Goal: Information Seeking & Learning: Check status

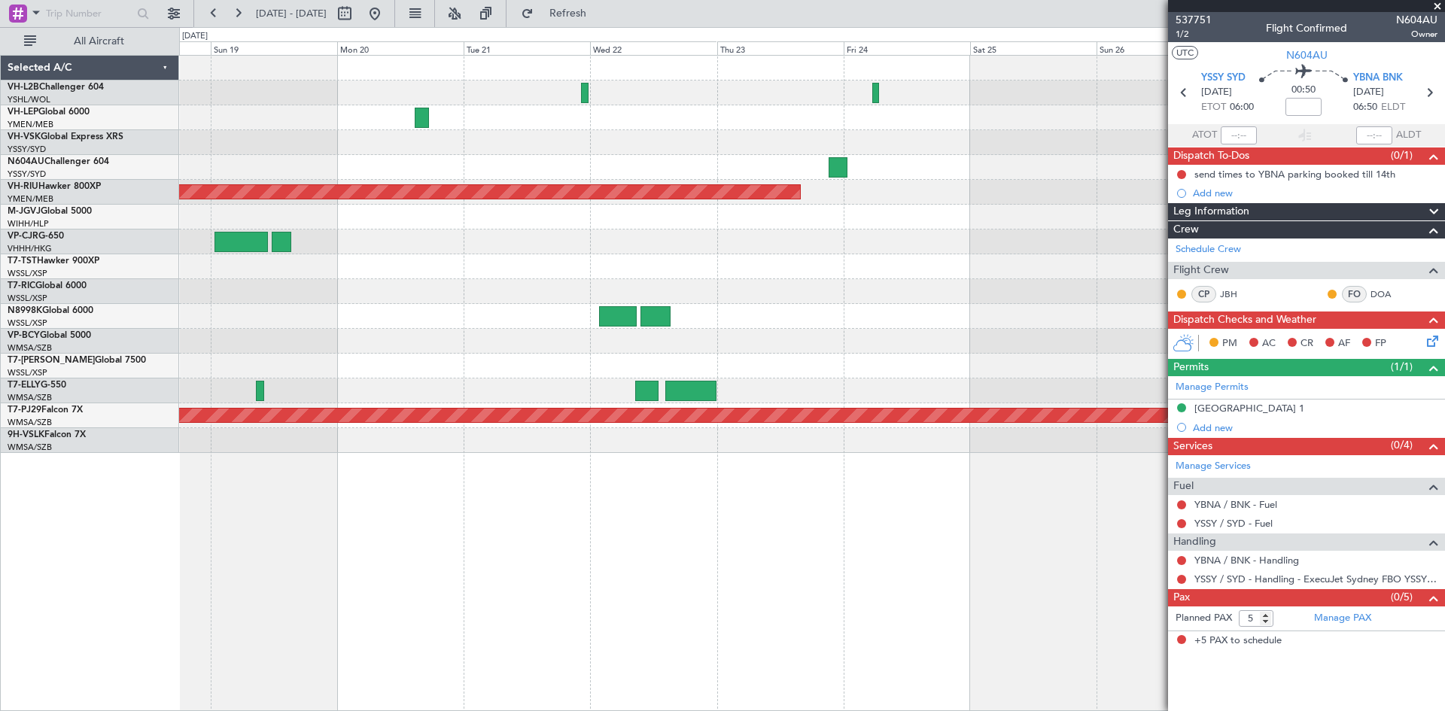
click at [958, 382] on div at bounding box center [811, 391] width 1265 height 25
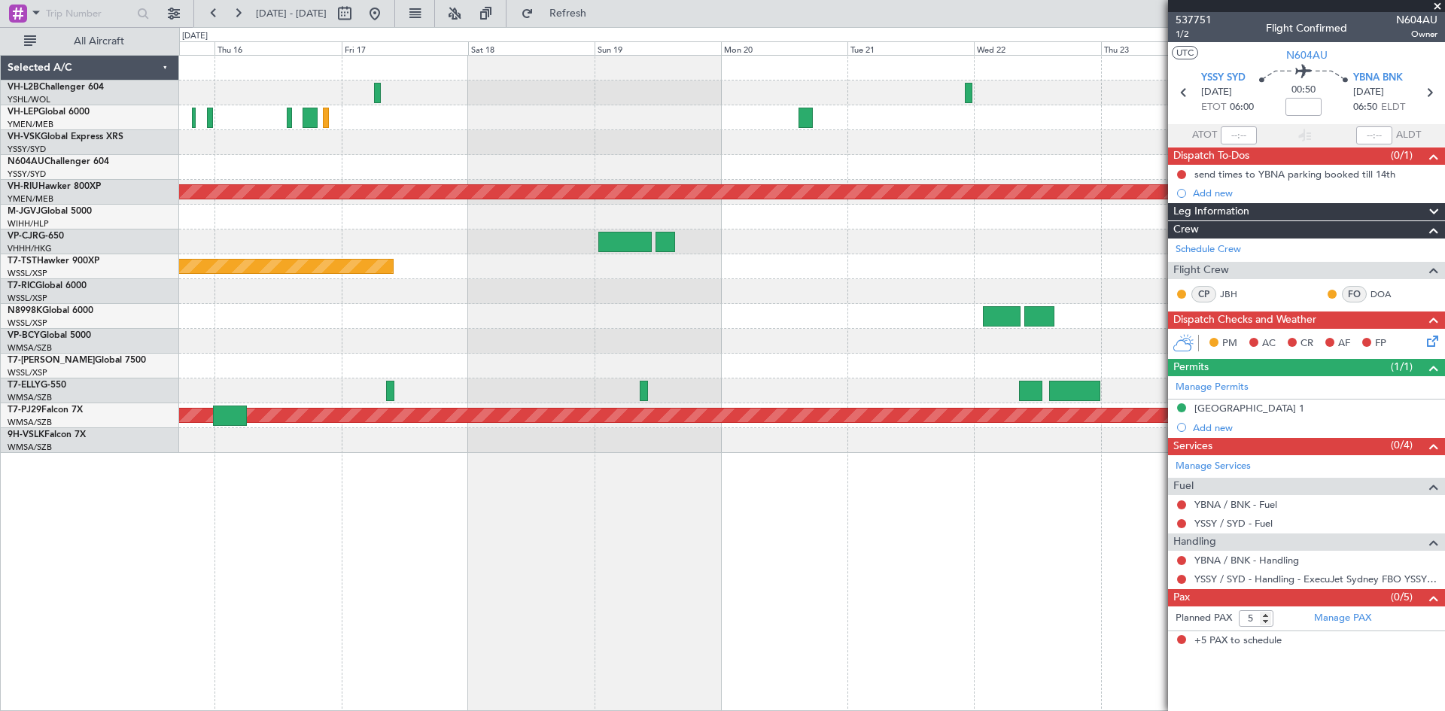
click at [905, 355] on div "Planned Maint [GEOGRAPHIC_DATA] ([GEOGRAPHIC_DATA]) Planned Maint [GEOGRAPHIC_D…" at bounding box center [811, 254] width 1265 height 397
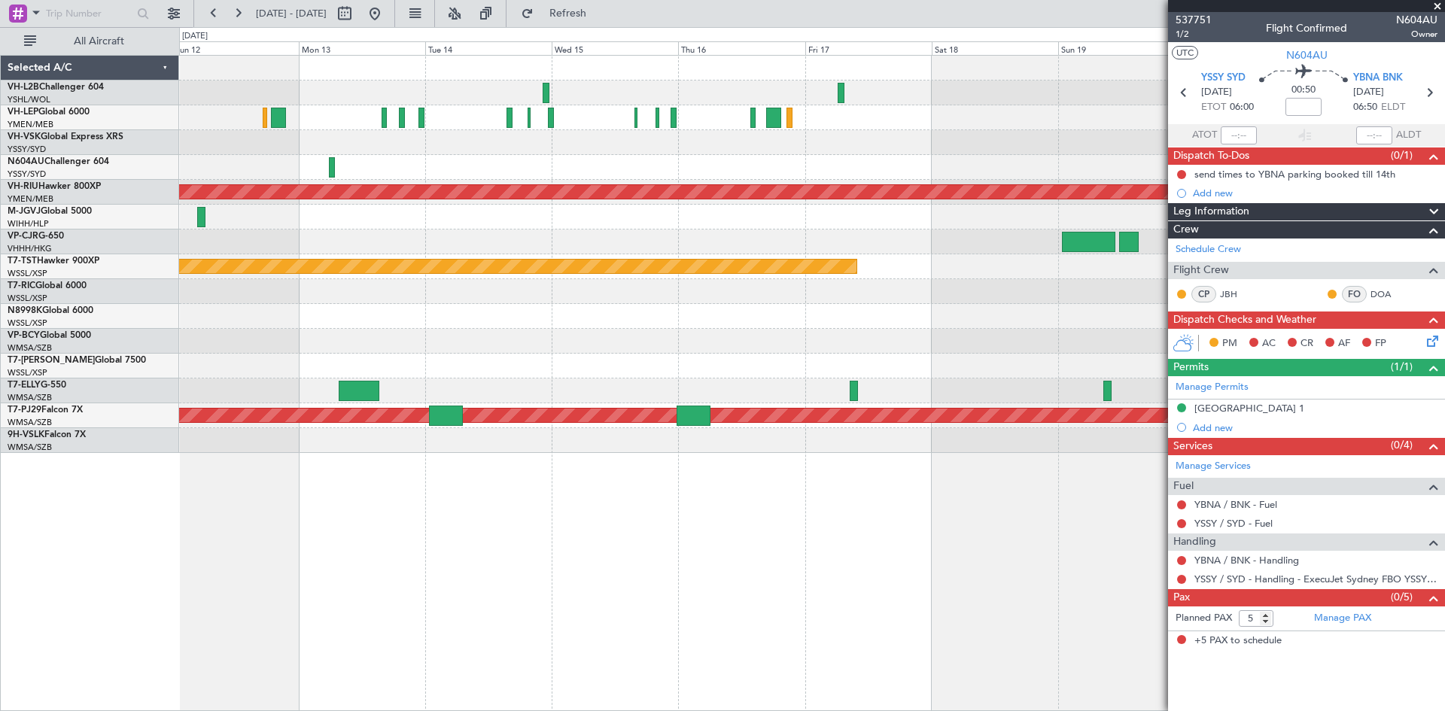
click at [872, 343] on div at bounding box center [811, 341] width 1265 height 25
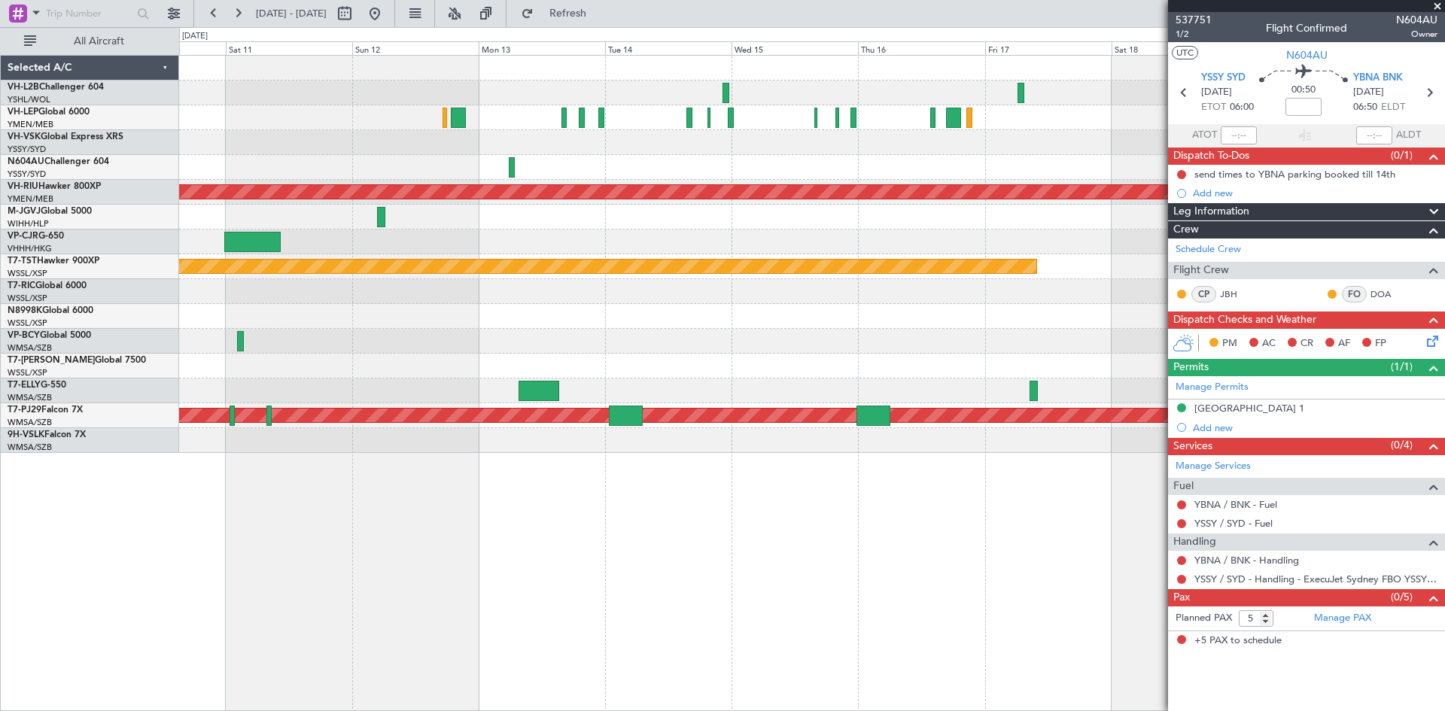
click at [638, 365] on div "Planned Maint [GEOGRAPHIC_DATA] ([GEOGRAPHIC_DATA]) Planned Maint [GEOGRAPHIC_D…" at bounding box center [811, 254] width 1265 height 397
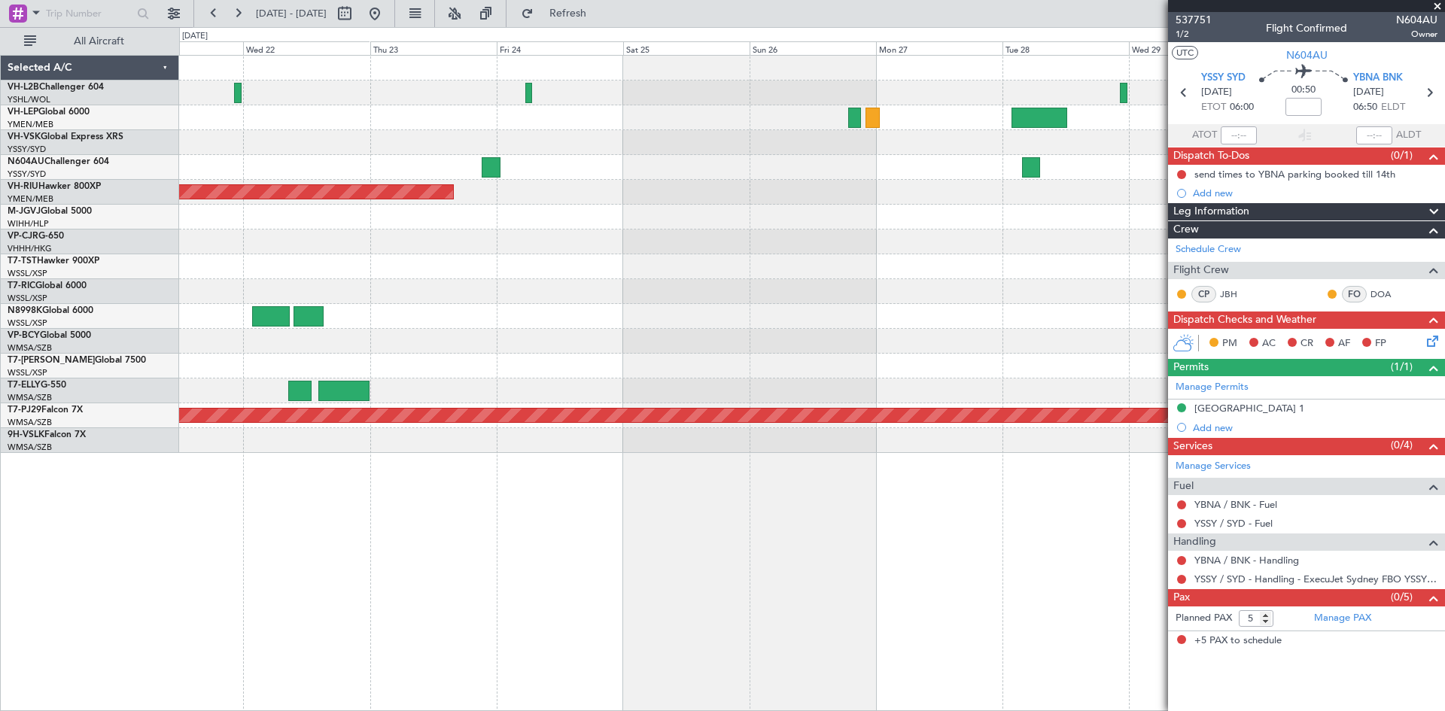
click at [590, 345] on div at bounding box center [811, 341] width 1265 height 25
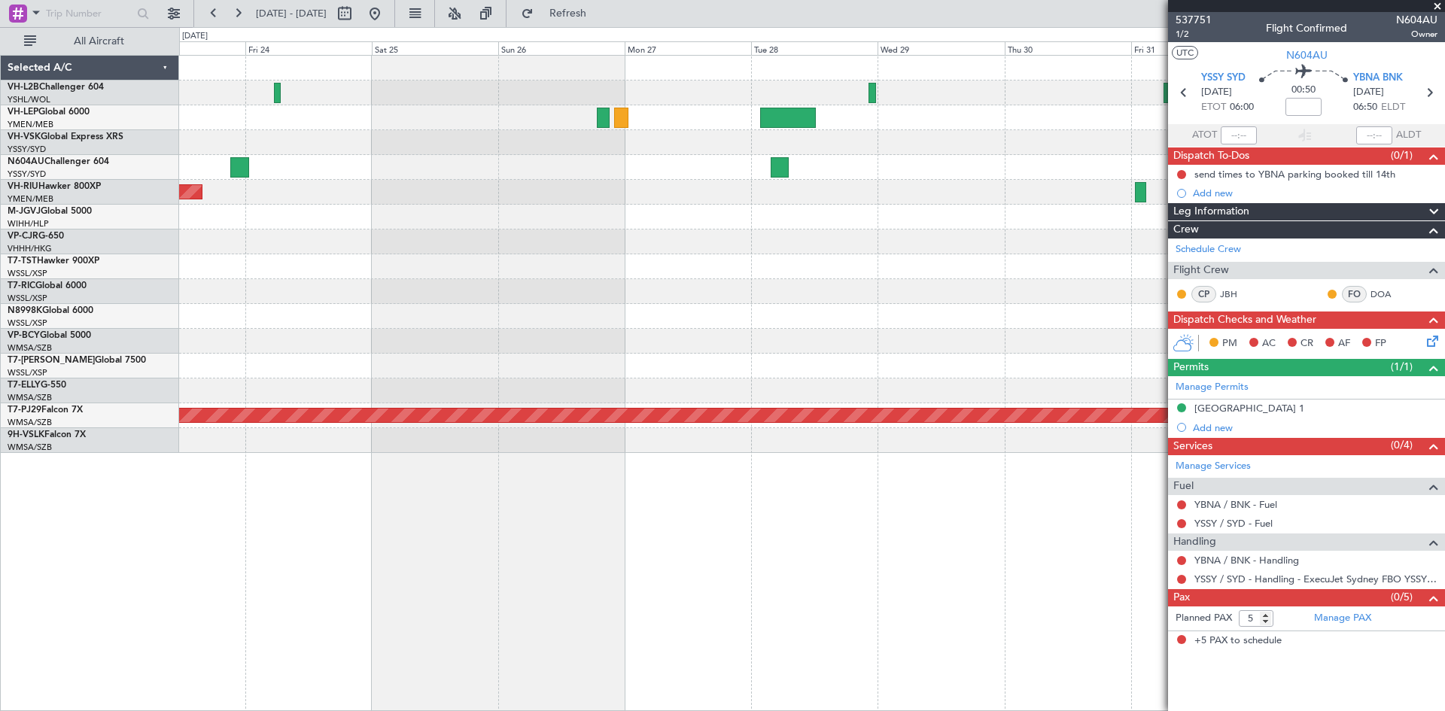
click at [1060, 228] on div at bounding box center [811, 217] width 1265 height 25
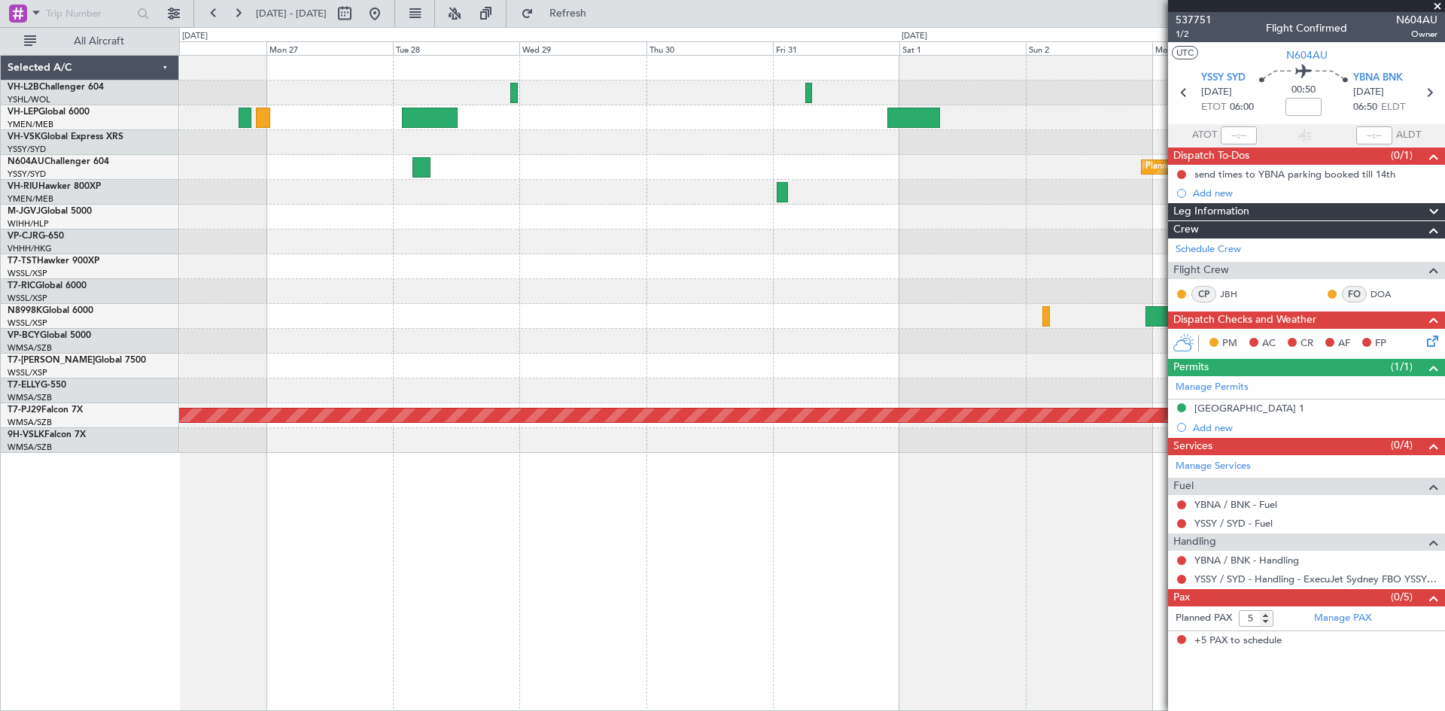
click at [485, 287] on div at bounding box center [811, 291] width 1265 height 25
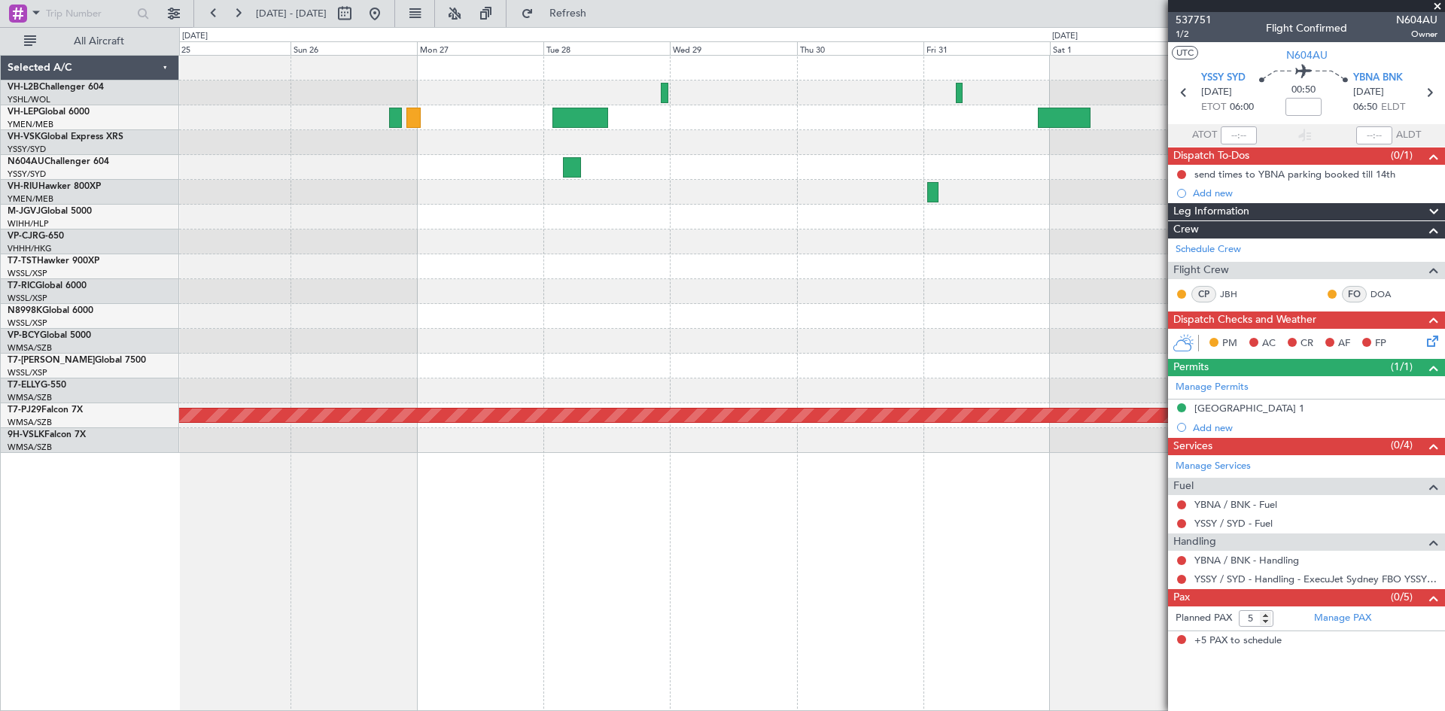
click at [920, 270] on div "Planned Maint Sydney ([PERSON_NAME] Intl) Planned Maint [GEOGRAPHIC_DATA] ([GEO…" at bounding box center [811, 254] width 1265 height 397
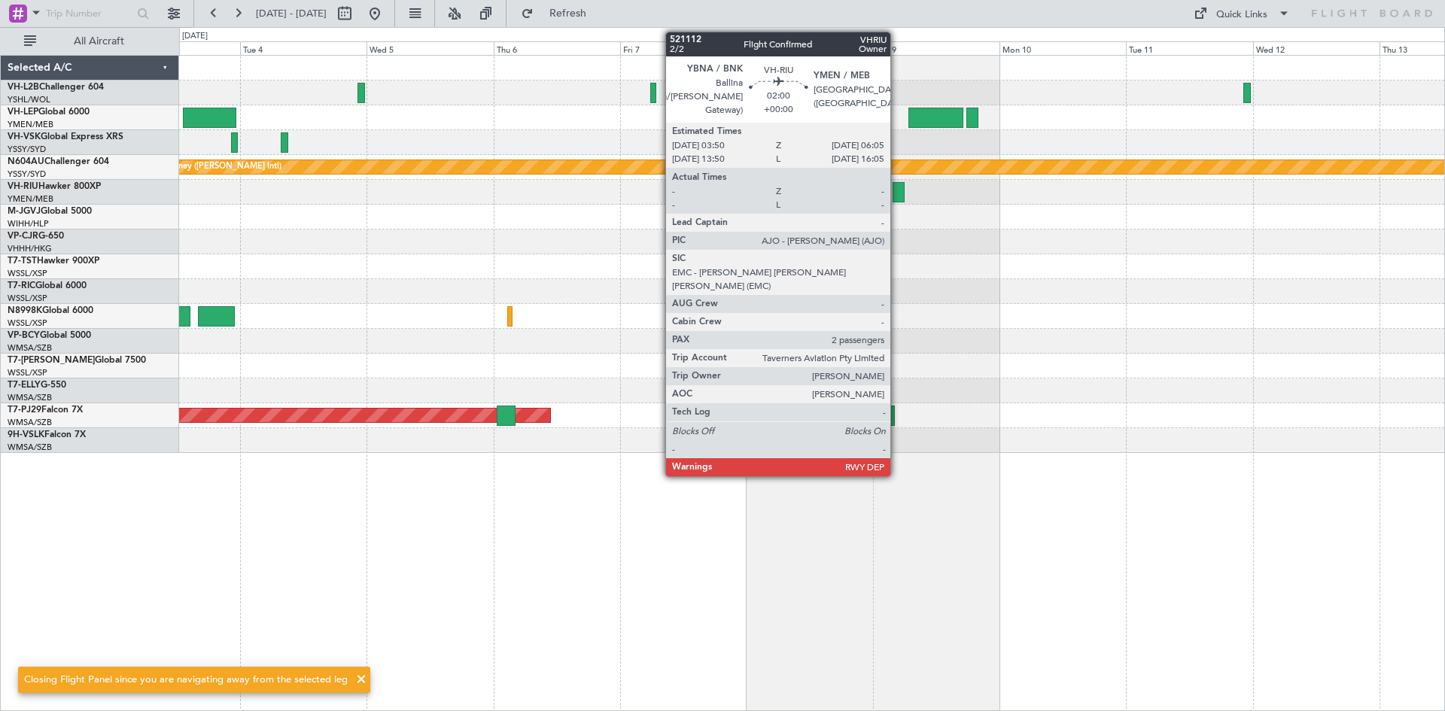
click at [897, 198] on div at bounding box center [899, 192] width 12 height 20
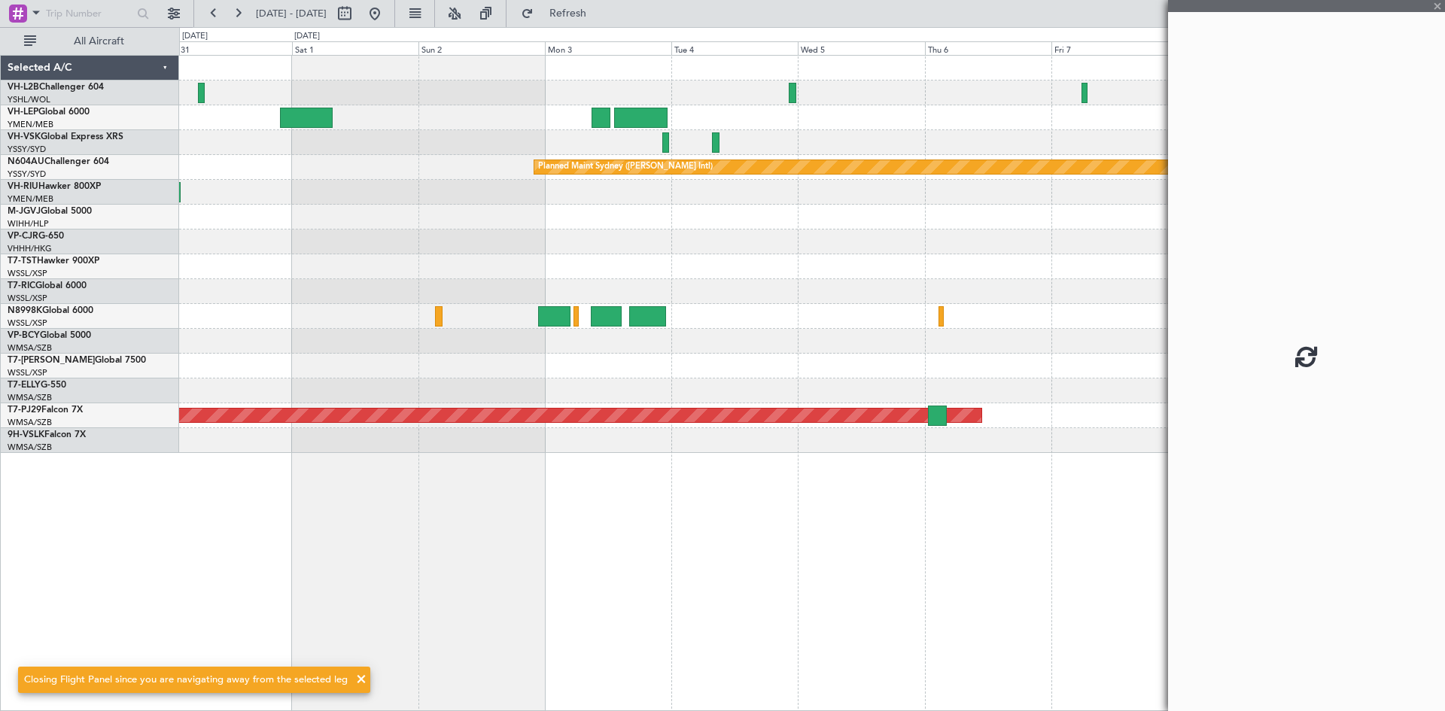
click at [985, 233] on div "Planned Maint Sydney ([PERSON_NAME] Intl) Planned Maint [GEOGRAPHIC_DATA] (Sult…" at bounding box center [811, 254] width 1265 height 397
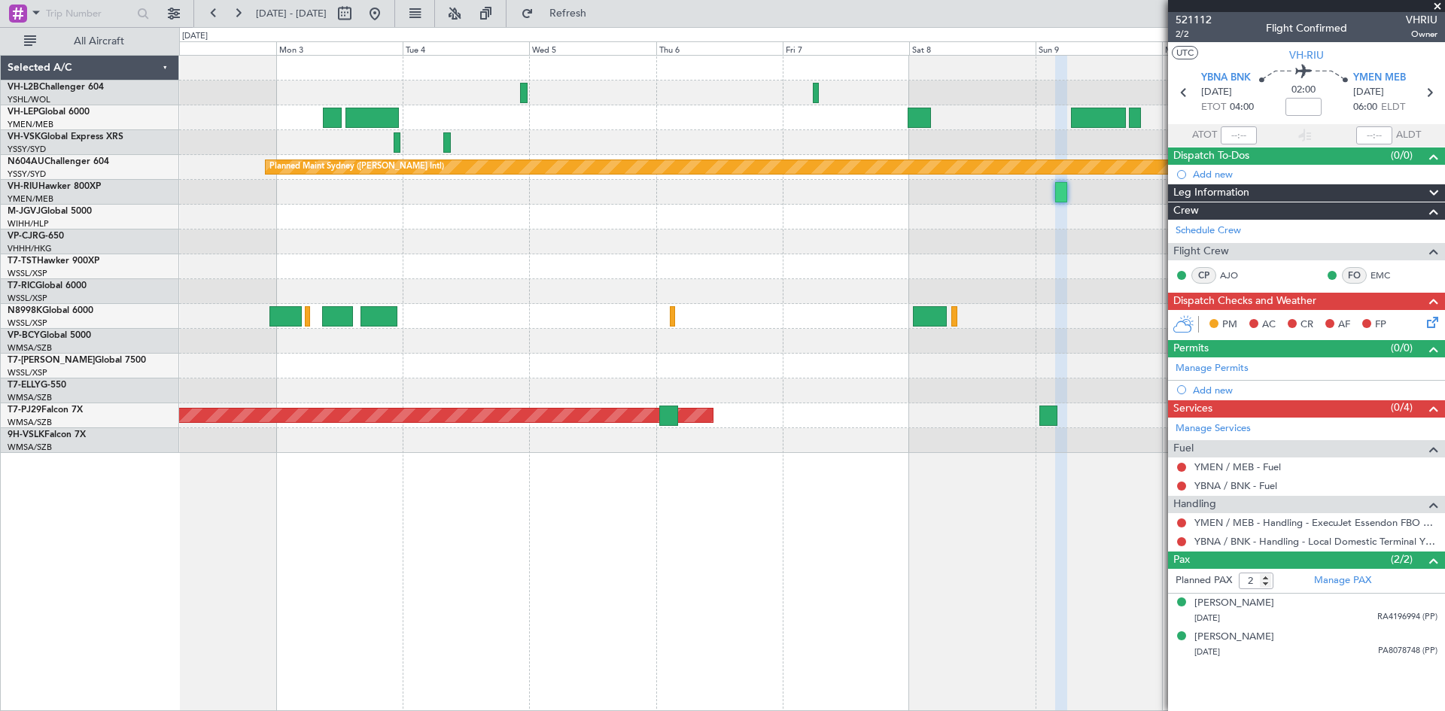
click at [437, 300] on div "Planned Maint Sydney ([PERSON_NAME] Intl) Planned Maint [GEOGRAPHIC_DATA] (Sult…" at bounding box center [811, 254] width 1265 height 397
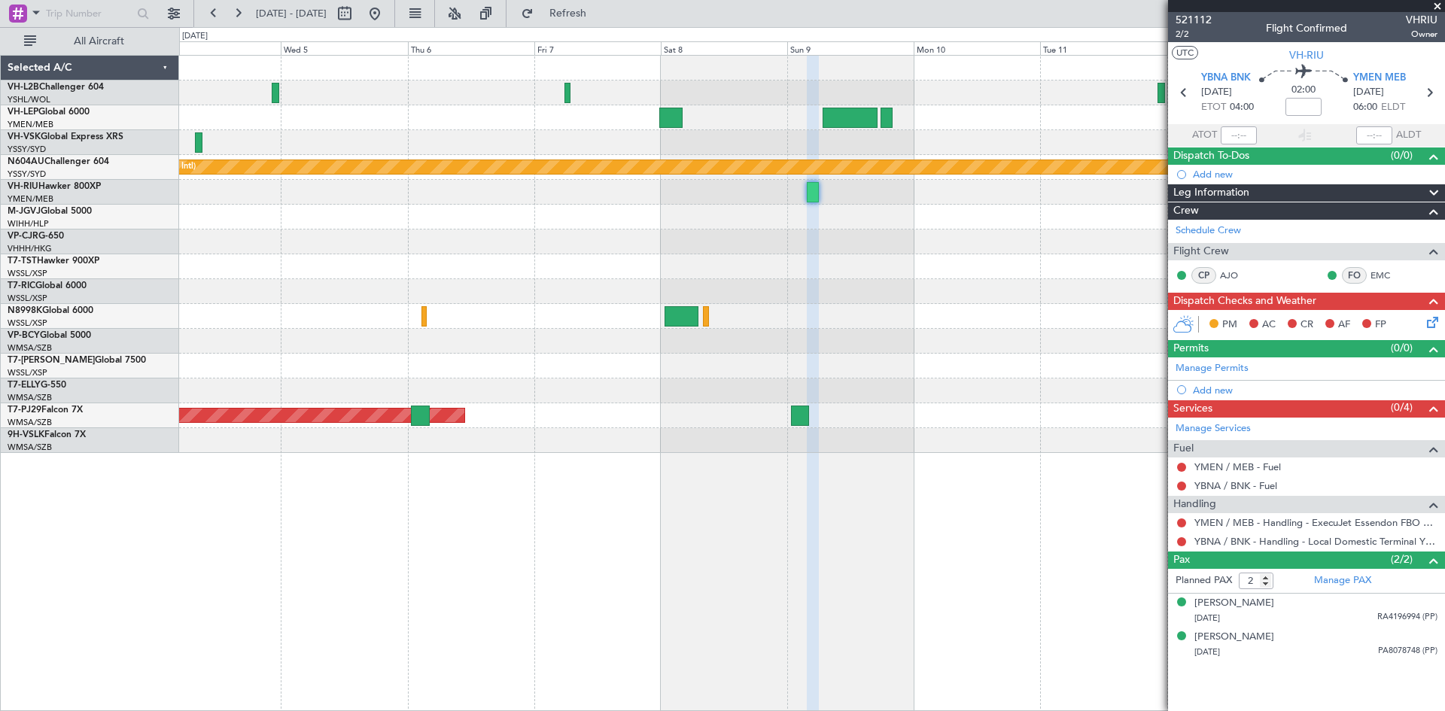
click at [677, 266] on div "Planned Maint Sydney ([PERSON_NAME] Intl) Planned Maint [GEOGRAPHIC_DATA] (Sult…" at bounding box center [811, 254] width 1265 height 397
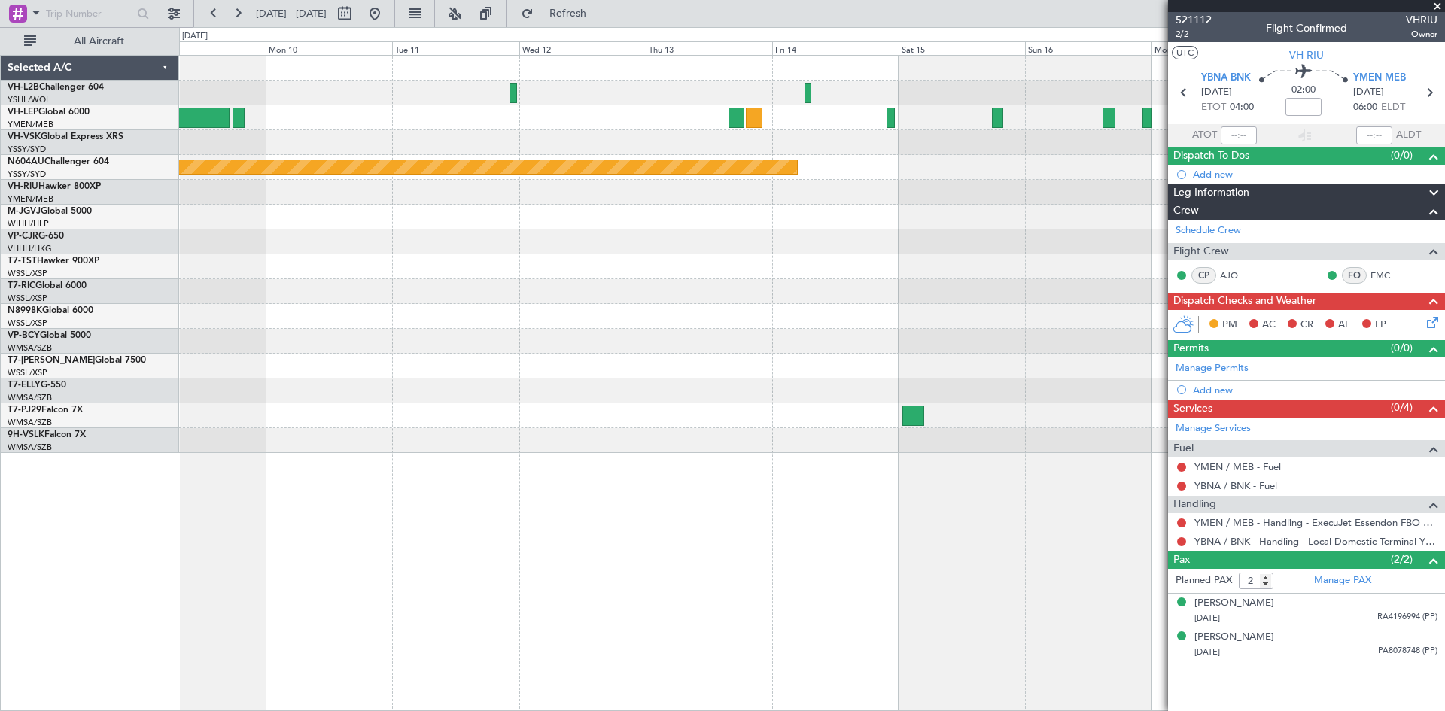
click at [306, 327] on div "Planned Maint Sydney ([PERSON_NAME] Intl)" at bounding box center [811, 254] width 1265 height 397
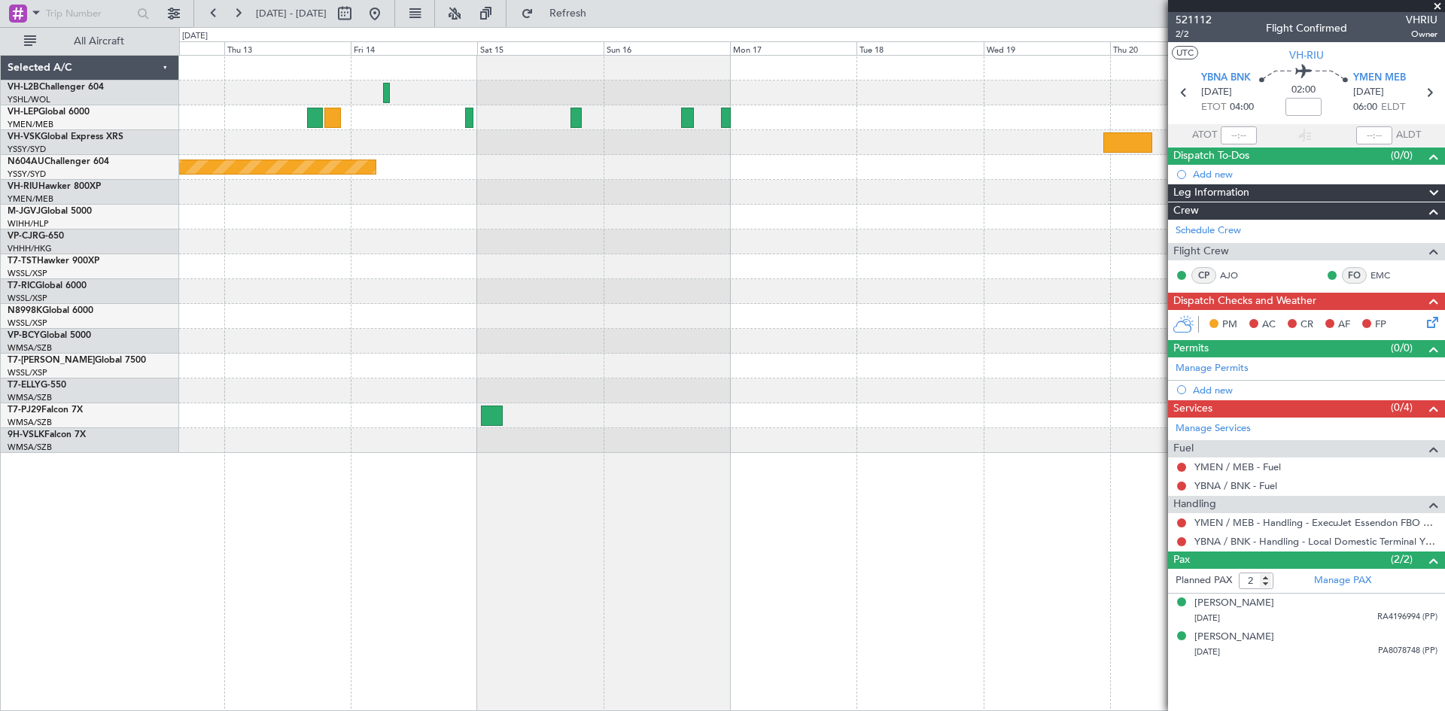
click at [390, 352] on div "Planned Maint Sydney ([PERSON_NAME] Intl)" at bounding box center [811, 254] width 1265 height 397
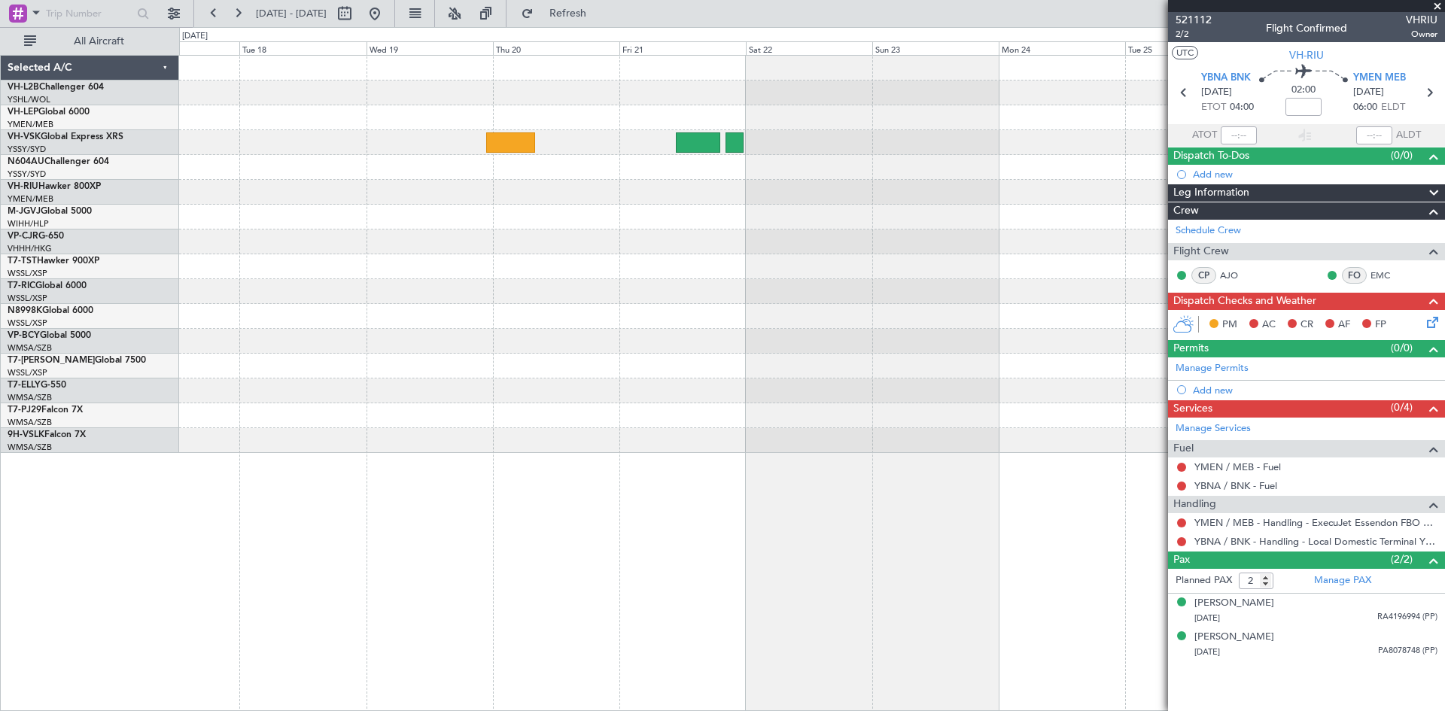
click at [365, 342] on div at bounding box center [811, 254] width 1265 height 397
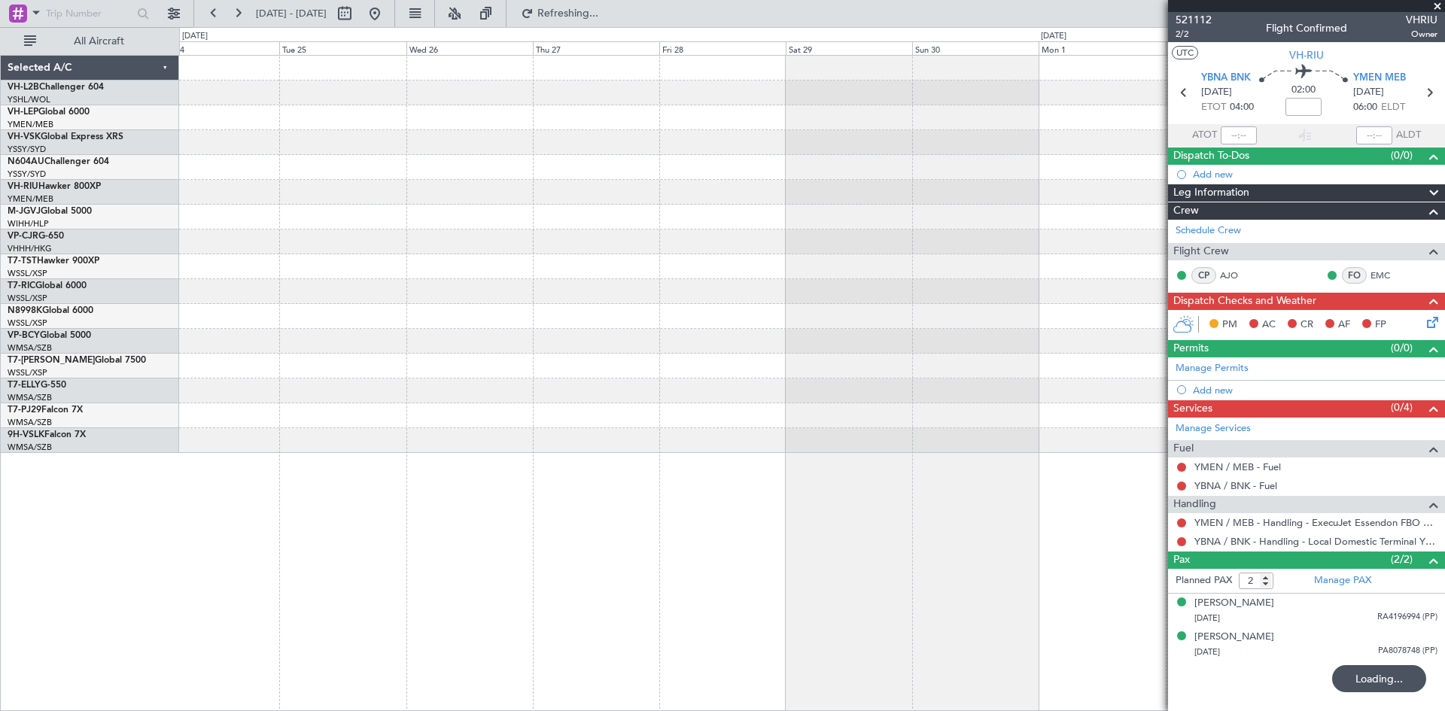
click at [367, 379] on div at bounding box center [811, 254] width 1265 height 397
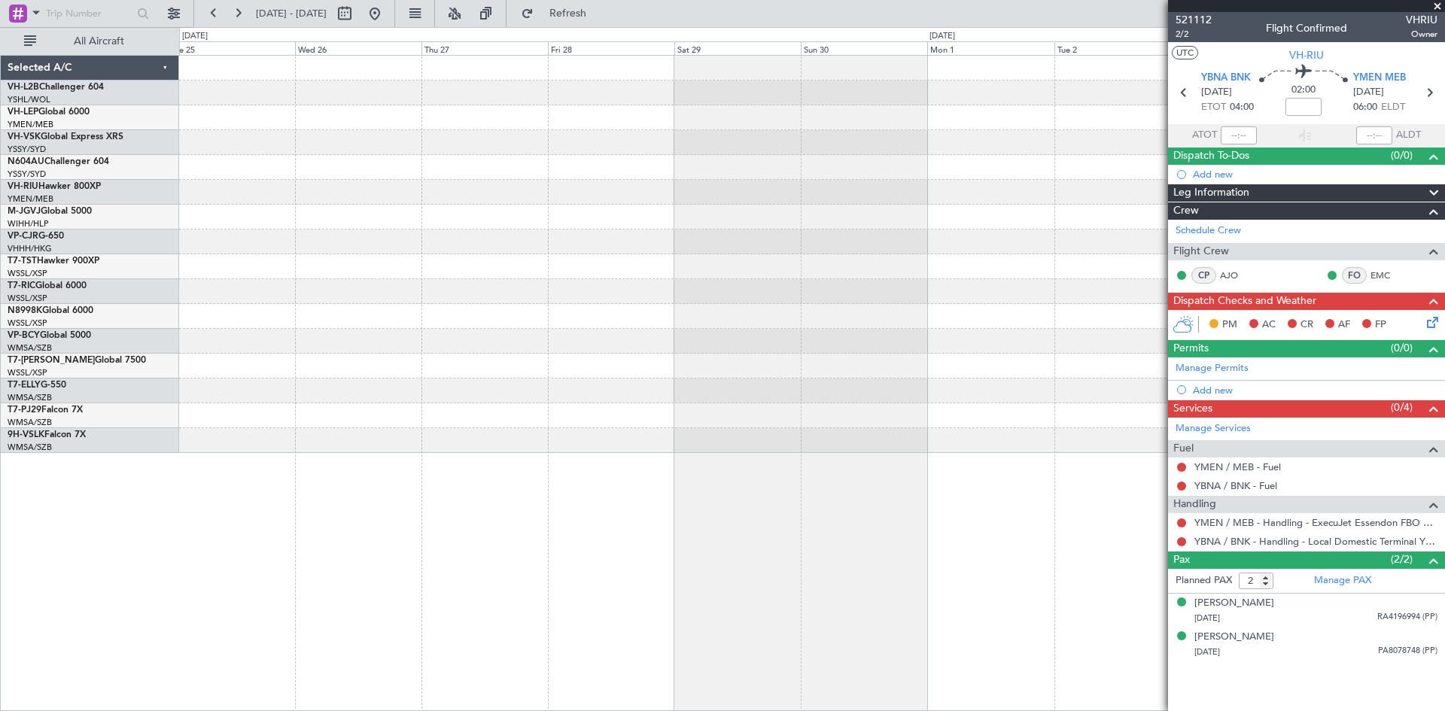
click at [538, 361] on div at bounding box center [811, 254] width 1265 height 397
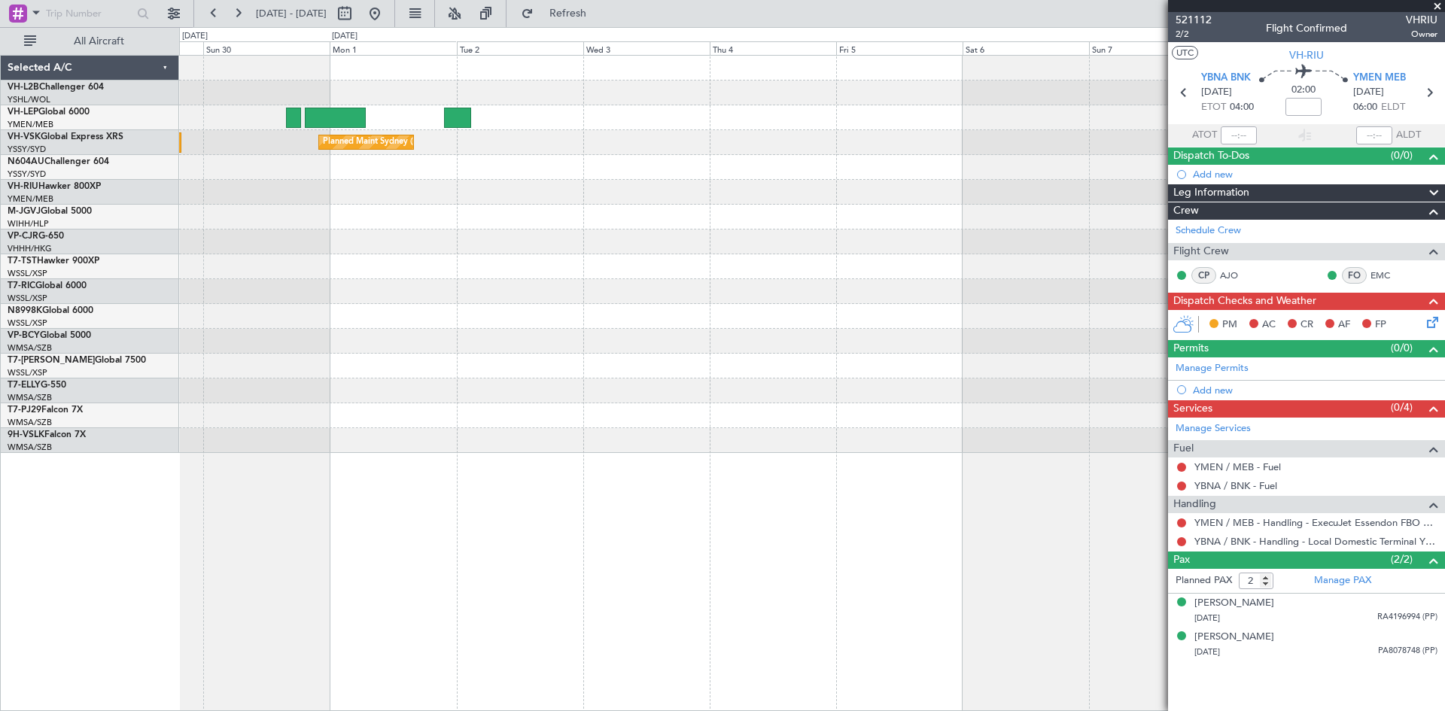
click at [679, 346] on div "Planned Maint Sydney ([PERSON_NAME] Intl)" at bounding box center [811, 254] width 1265 height 397
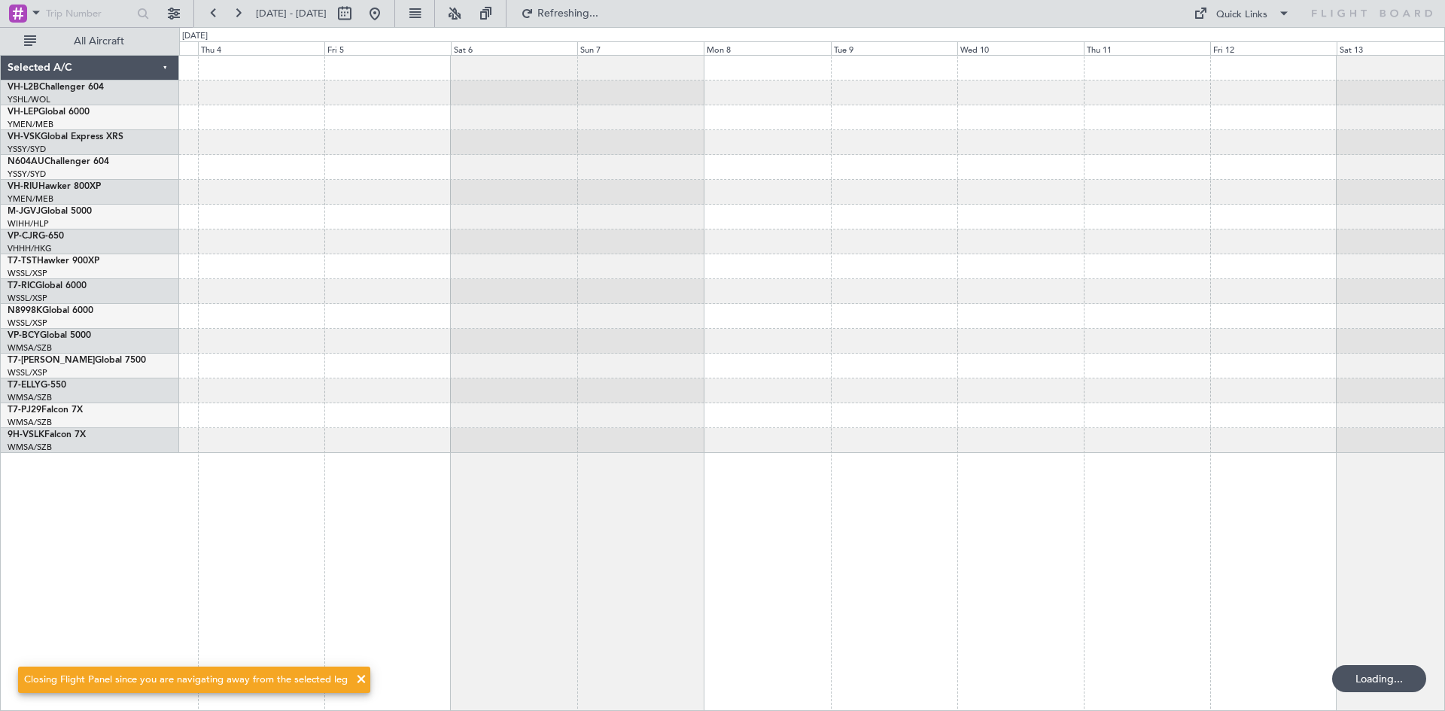
click at [581, 372] on div "Planned Maint Sydney ([PERSON_NAME] Intl)" at bounding box center [811, 254] width 1265 height 397
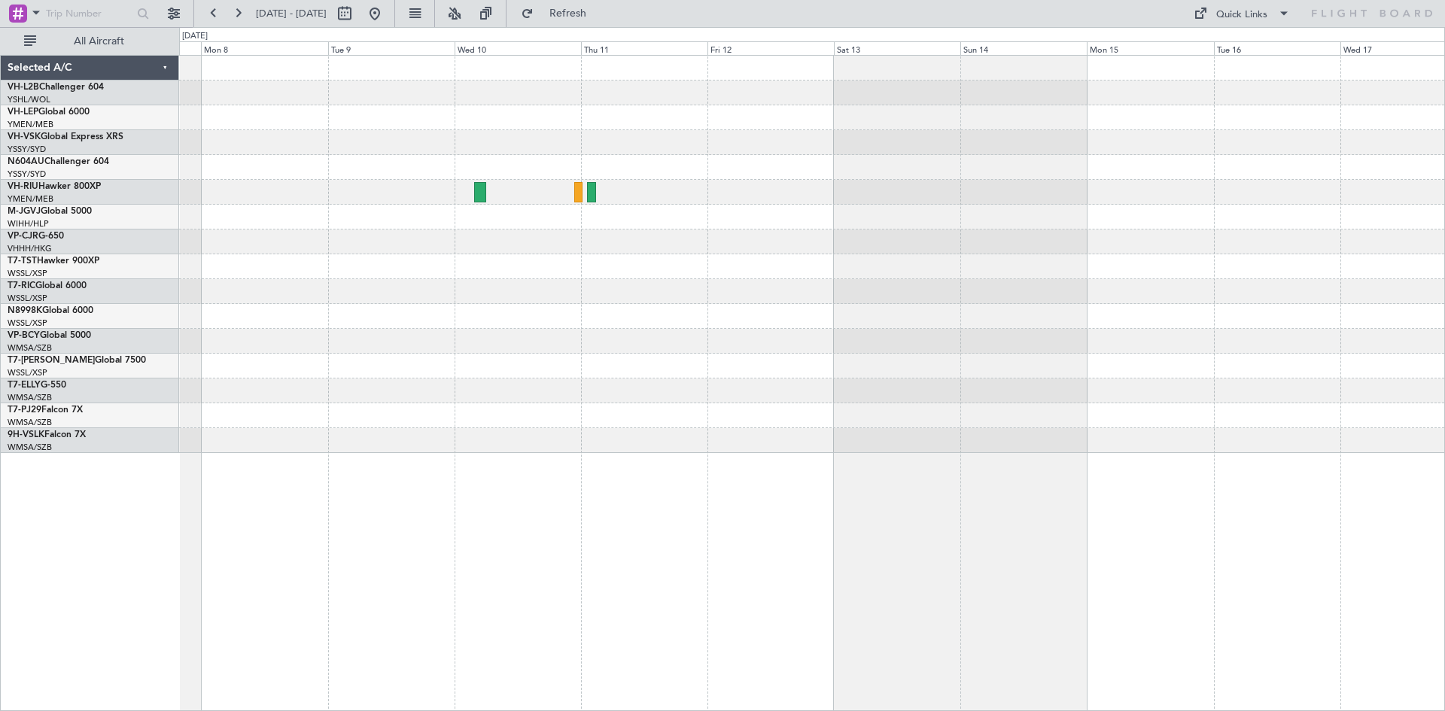
click at [618, 279] on div at bounding box center [811, 254] width 1265 height 397
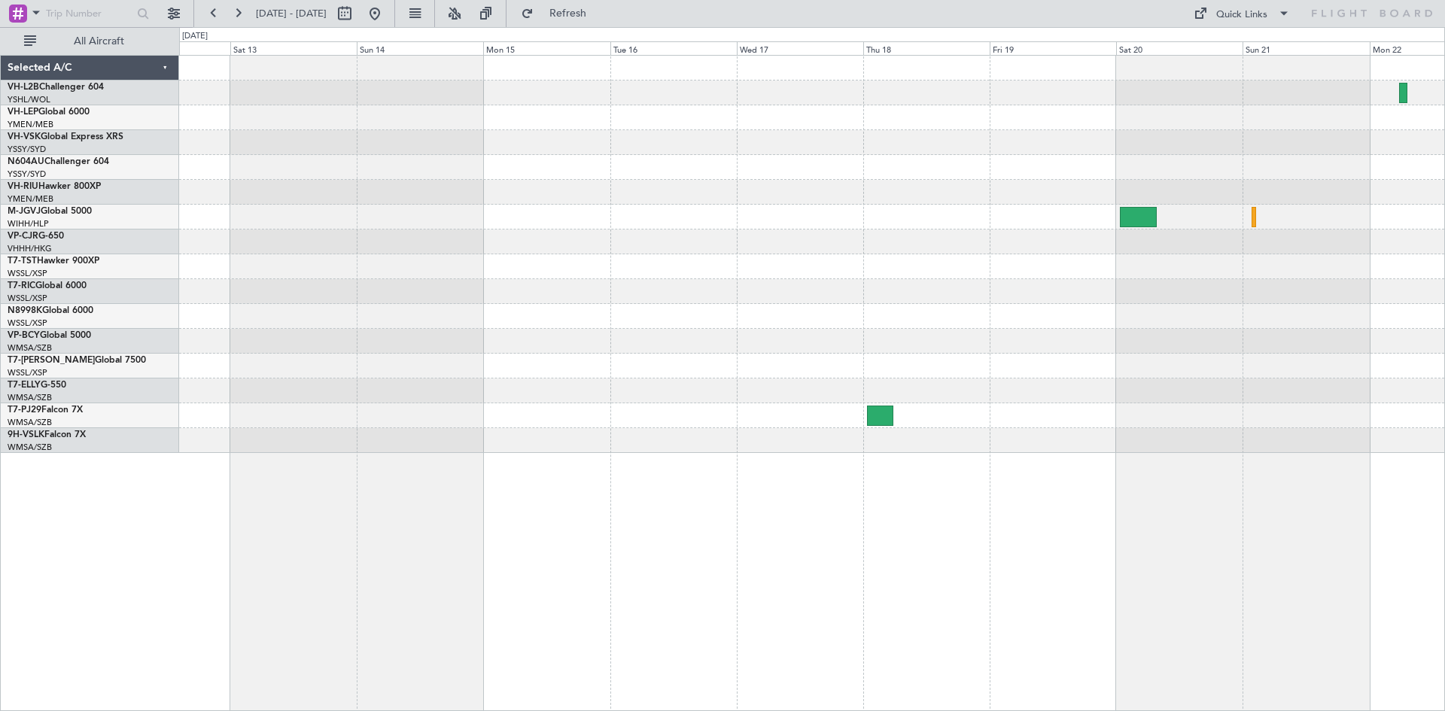
click at [590, 285] on div at bounding box center [811, 254] width 1265 height 397
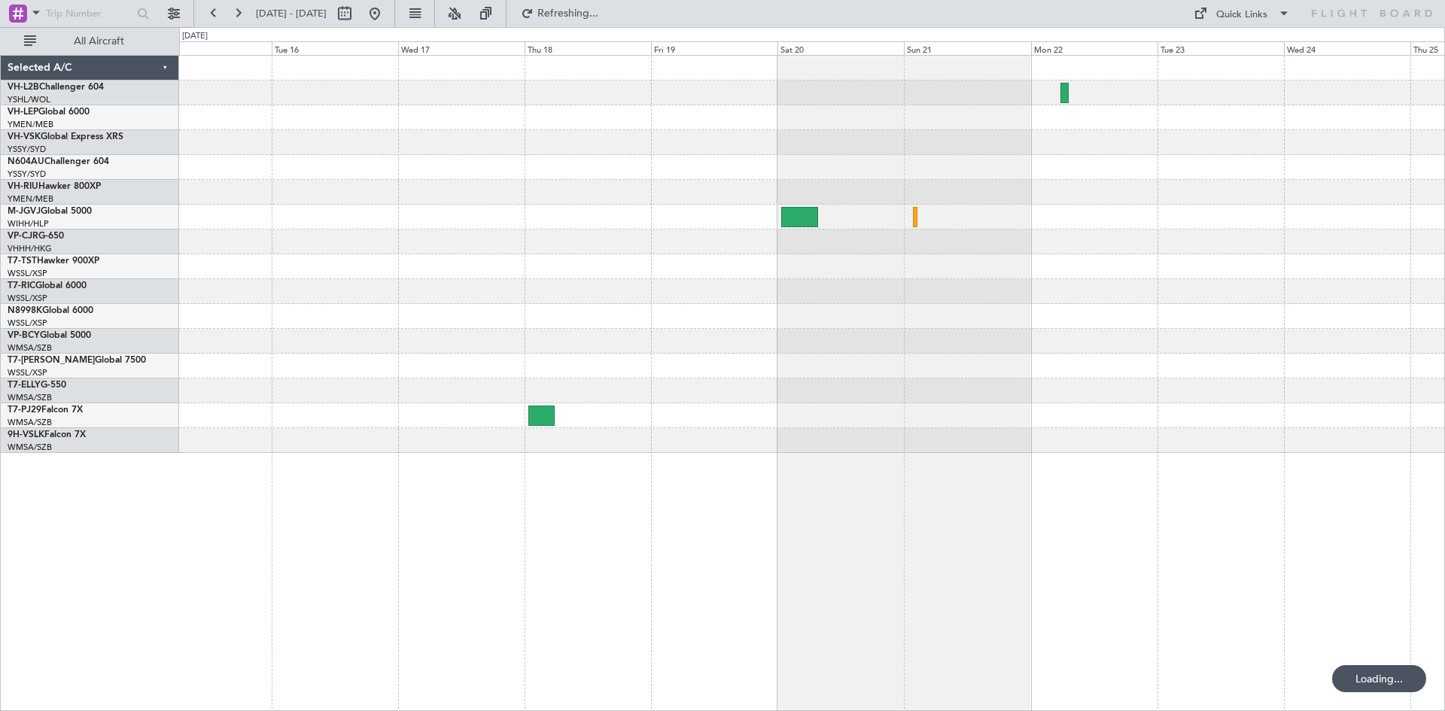
click at [729, 308] on div at bounding box center [811, 254] width 1265 height 397
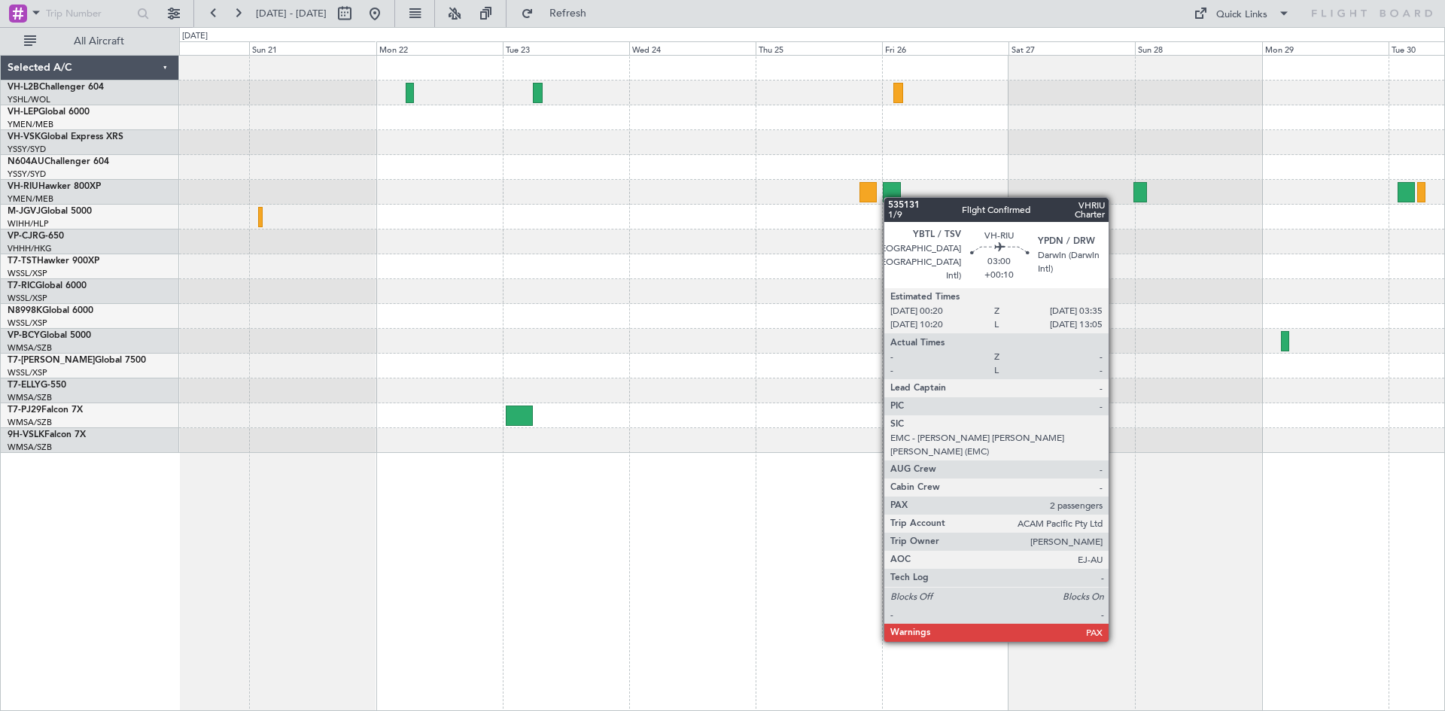
click at [891, 197] on div at bounding box center [891, 192] width 17 height 20
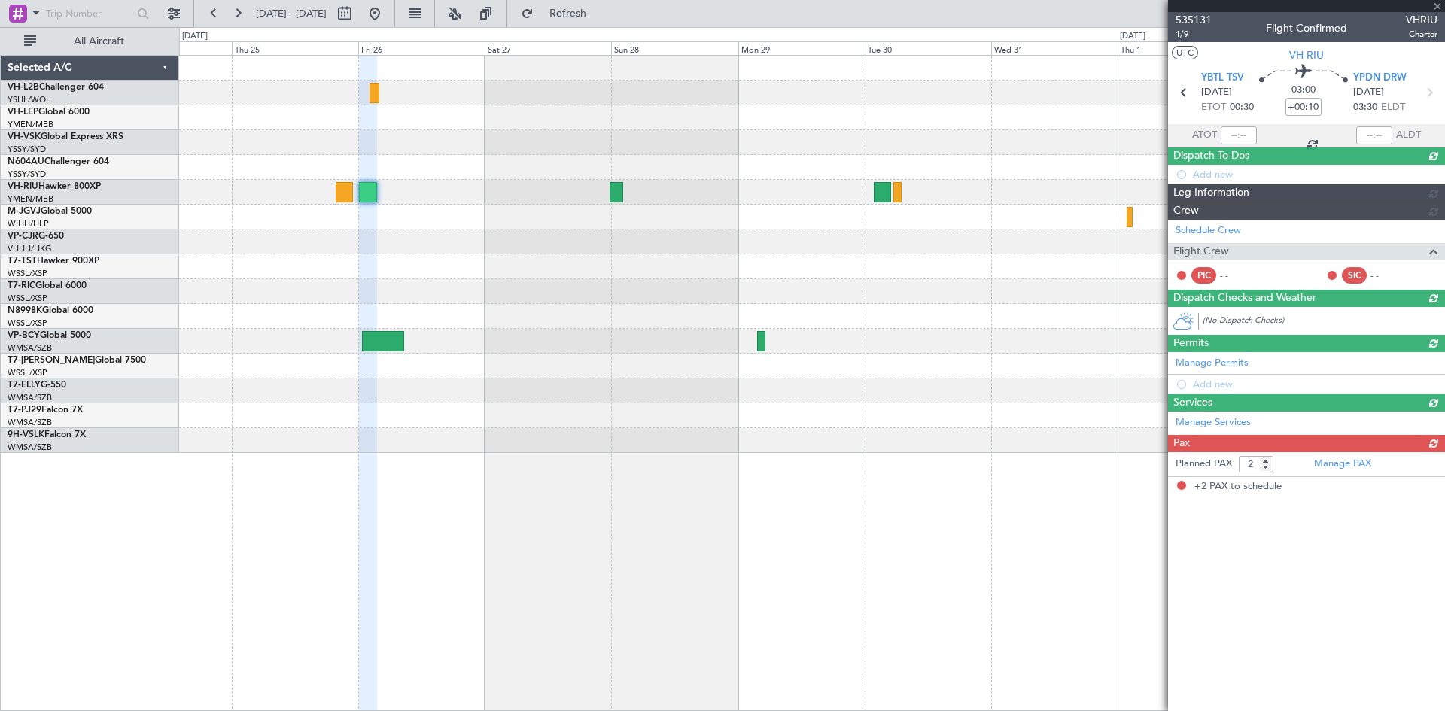
click at [524, 324] on div at bounding box center [811, 254] width 1265 height 397
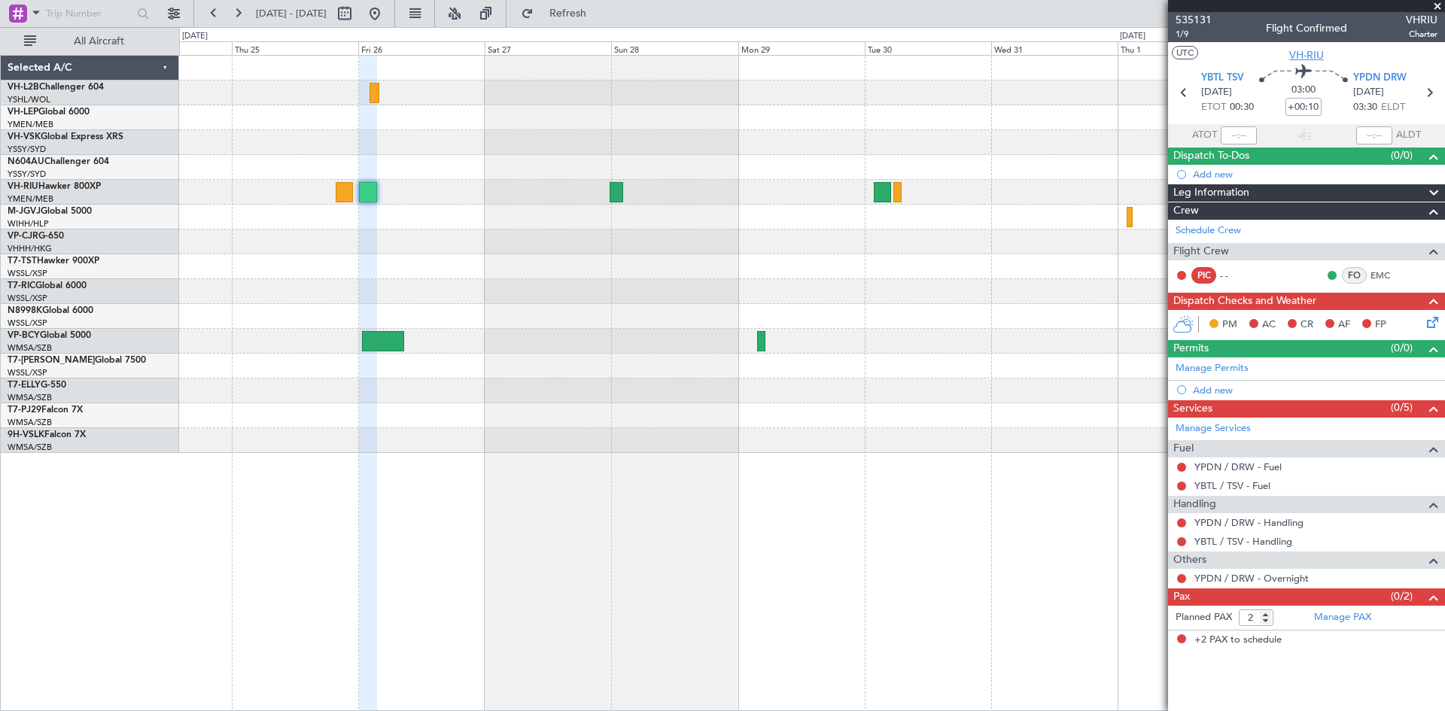
click at [1319, 57] on span "VH-RIU" at bounding box center [1306, 55] width 35 height 16
